Goal: Information Seeking & Learning: Learn about a topic

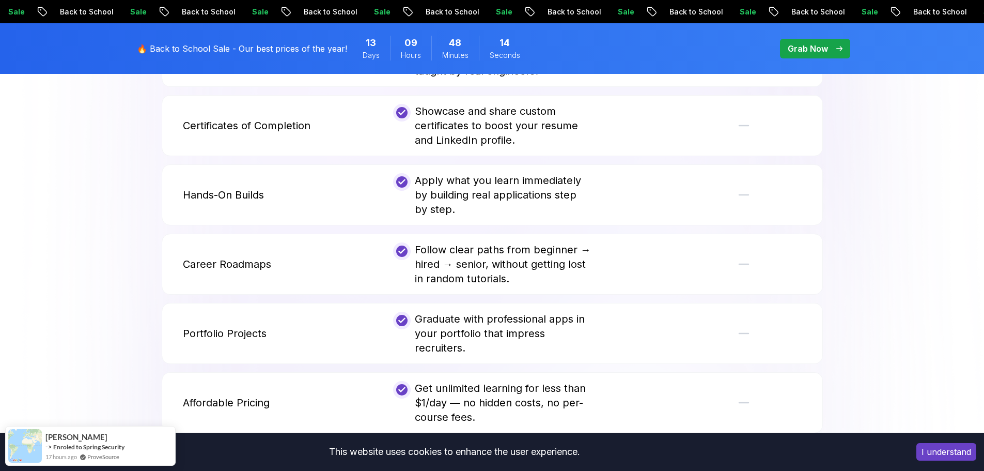
scroll to position [2015, 0]
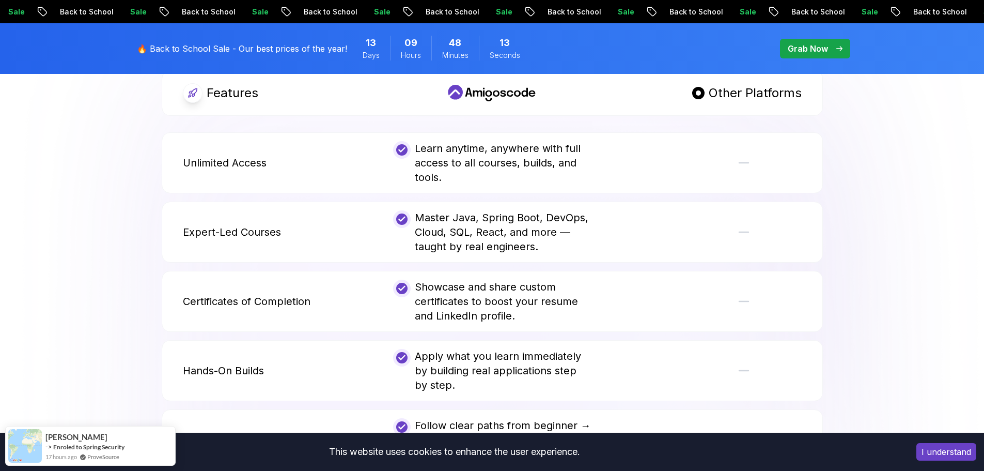
click at [647, 156] on body "Sale Back to School Sale Back to School Sale Back to School Sale Back to School…" at bounding box center [492, 194] width 984 height 4418
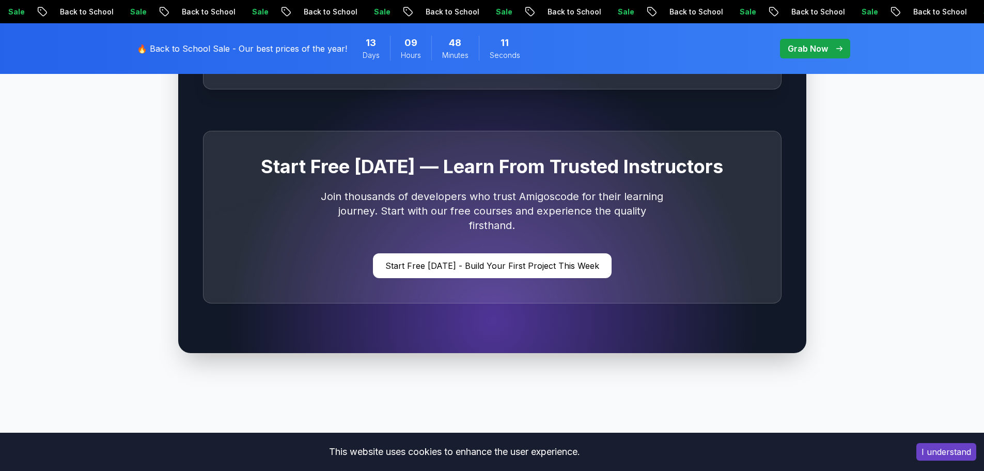
scroll to position [3100, 0]
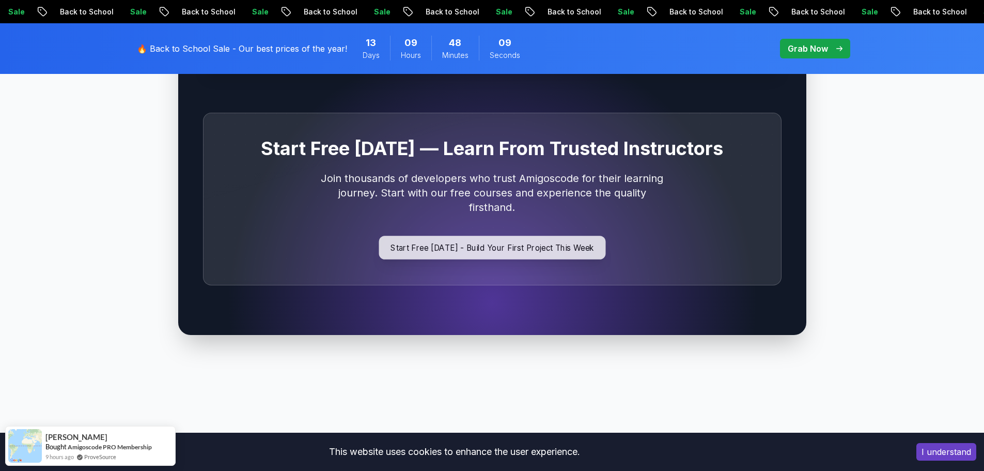
click at [554, 236] on p "Start Free [DATE] - Build Your First Project This Week" at bounding box center [492, 248] width 227 height 24
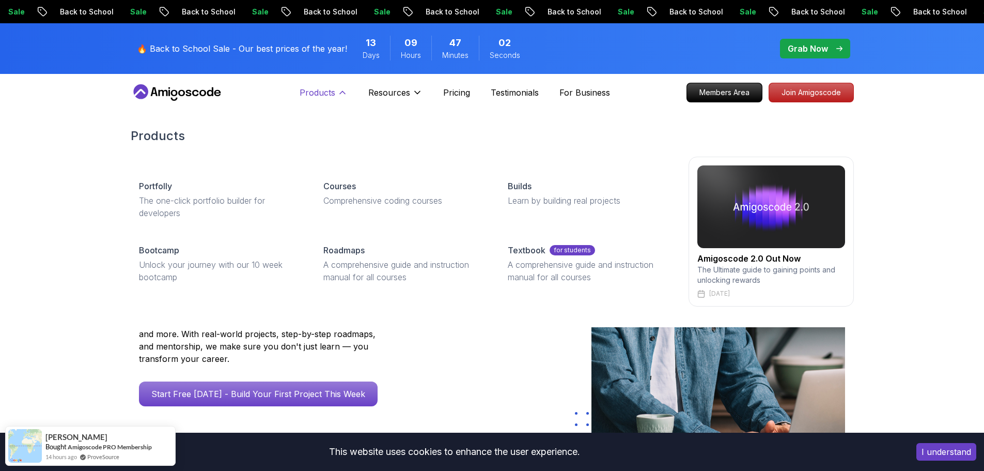
click at [327, 88] on p "Products" at bounding box center [318, 92] width 36 height 12
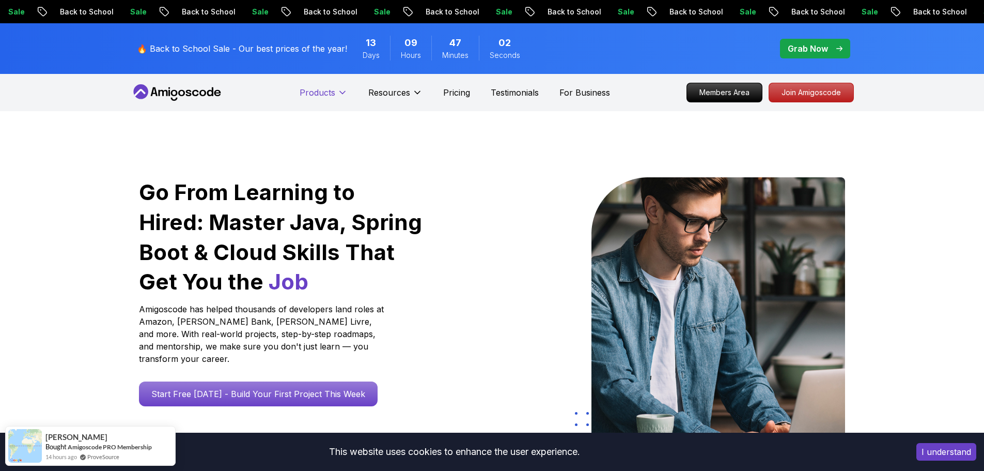
click at [327, 88] on p "Products" at bounding box center [318, 92] width 36 height 12
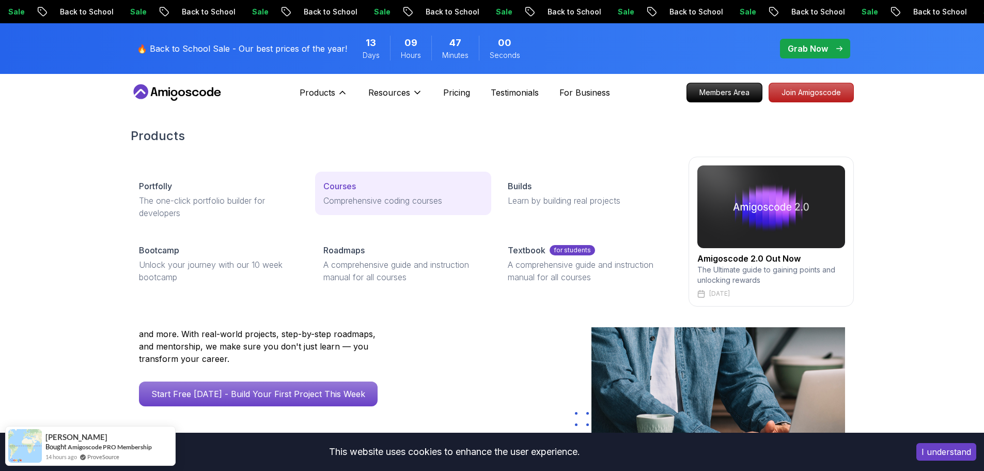
click at [336, 185] on p "Courses" at bounding box center [339, 186] width 33 height 12
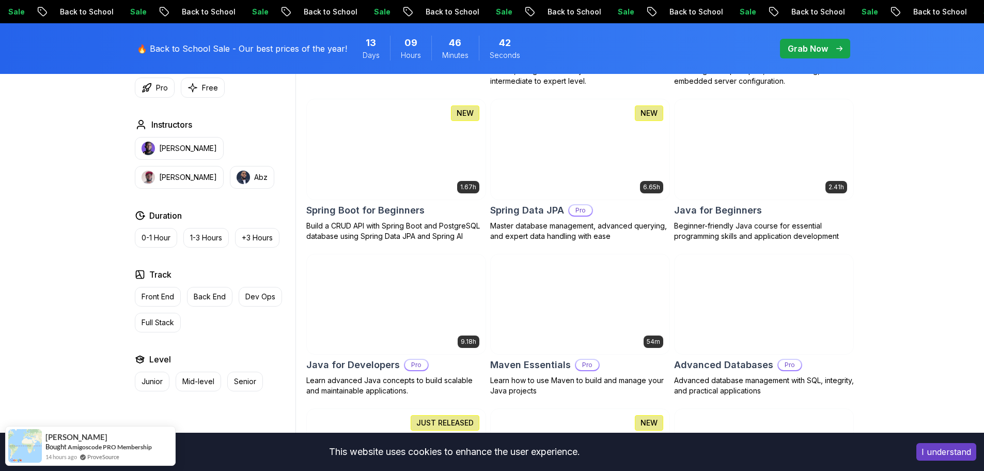
scroll to position [155, 0]
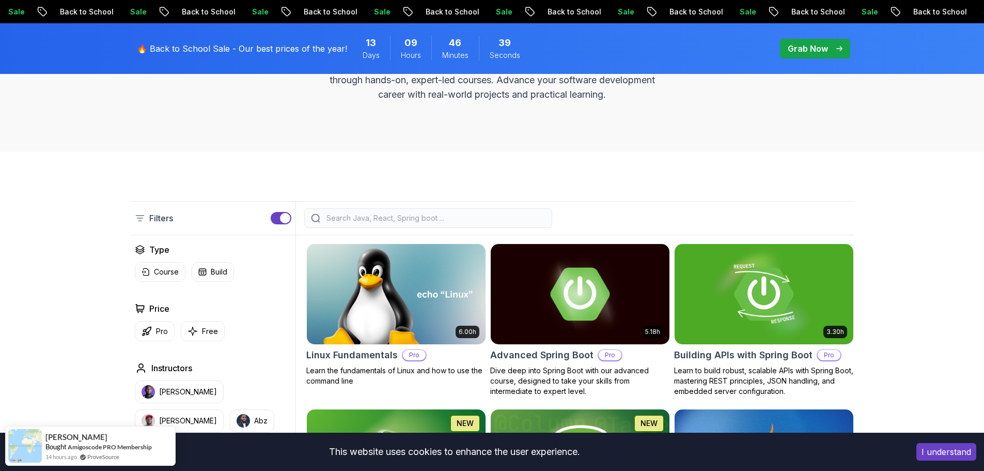
click at [364, 226] on div at bounding box center [428, 218] width 248 height 20
click at [369, 219] on input "search" at bounding box center [434, 218] width 221 height 10
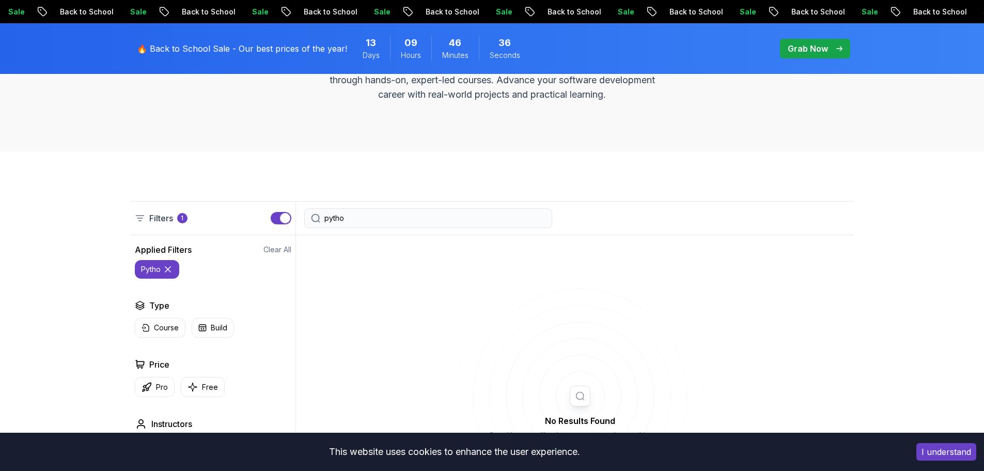
type input "python"
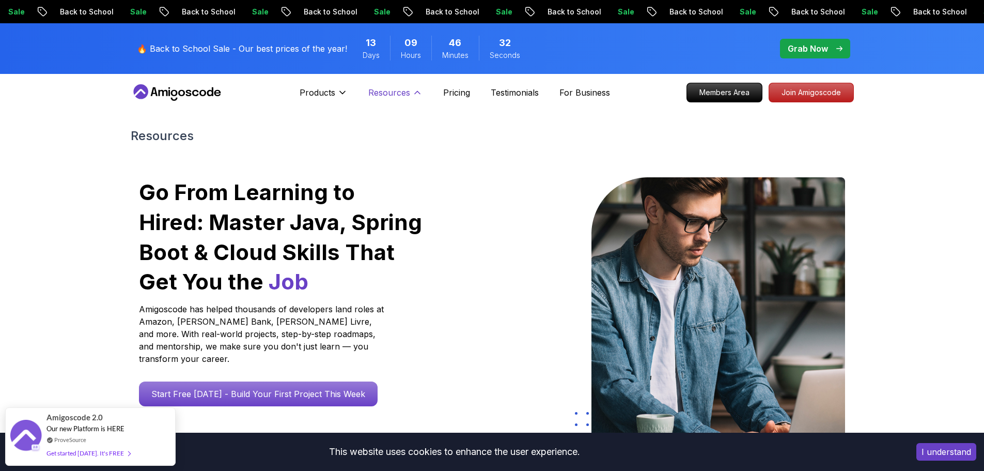
click at [407, 99] on button "Resources" at bounding box center [395, 96] width 54 height 21
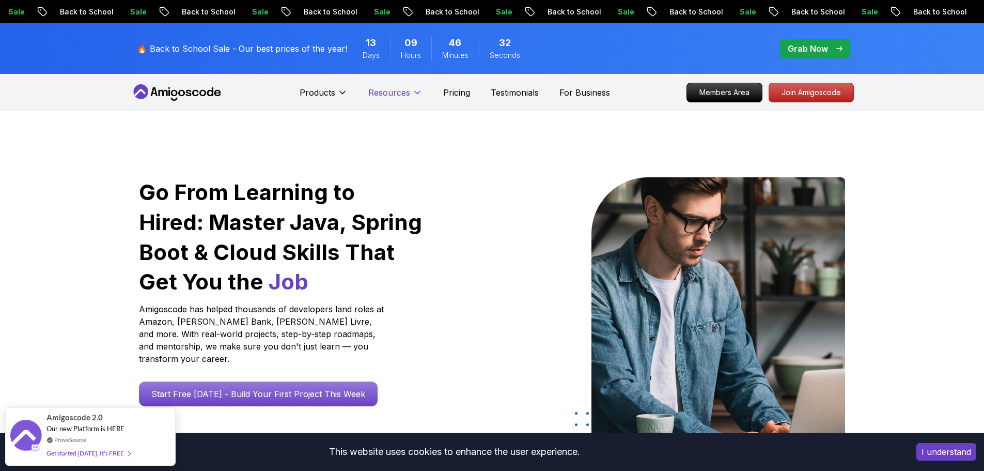
click at [407, 99] on button "Resources" at bounding box center [395, 96] width 54 height 21
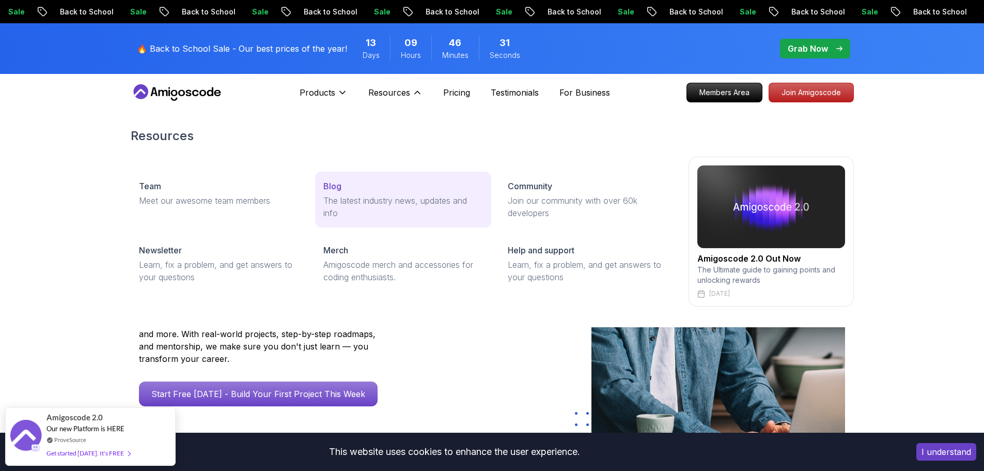
click at [394, 176] on link "Blog The latest industry news, updates and info" at bounding box center [403, 200] width 176 height 56
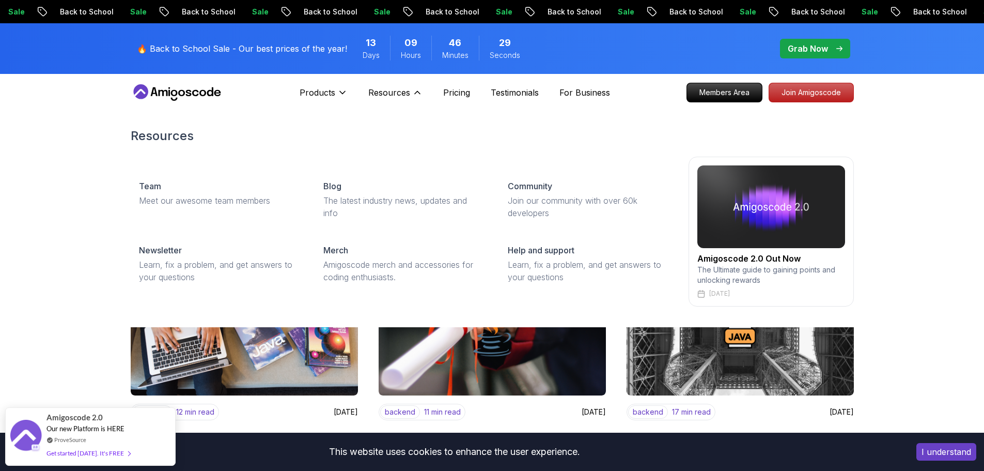
click at [389, 83] on div "Resources Resources Team Meet our awesome team members Blog The latest industry…" at bounding box center [395, 92] width 54 height 21
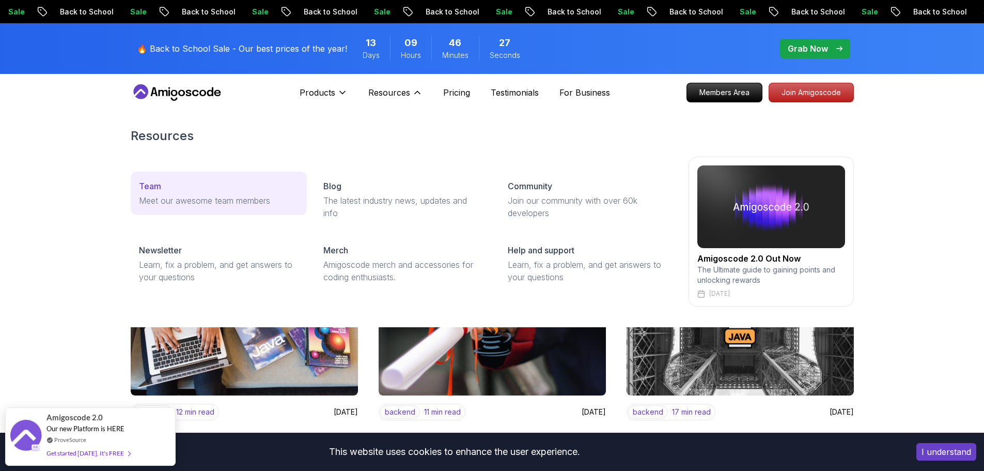
click at [236, 192] on link "Team Meet our awesome team members" at bounding box center [219, 193] width 176 height 43
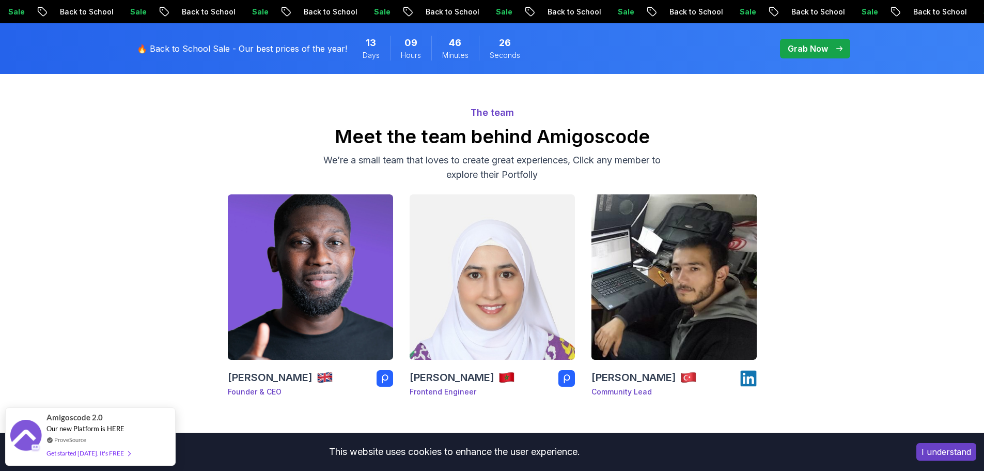
scroll to position [155, 0]
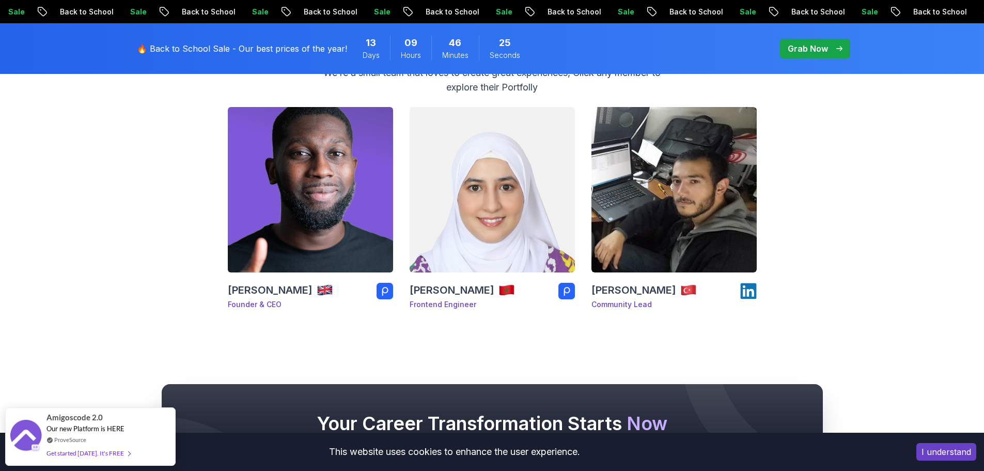
click at [271, 203] on img at bounding box center [311, 190] width 174 height 174
